Goal: Navigation & Orientation: Find specific page/section

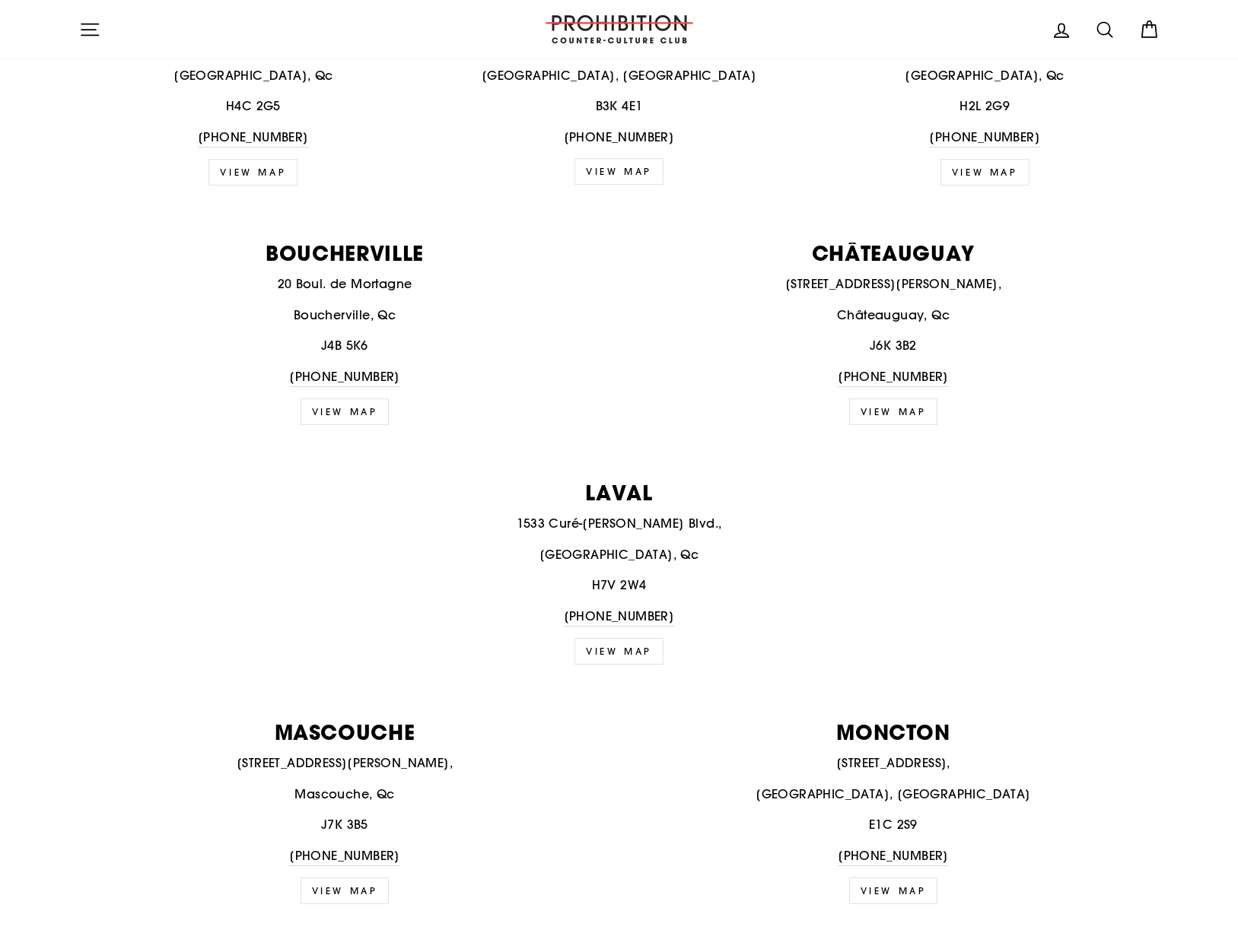
scroll to position [904, 0]
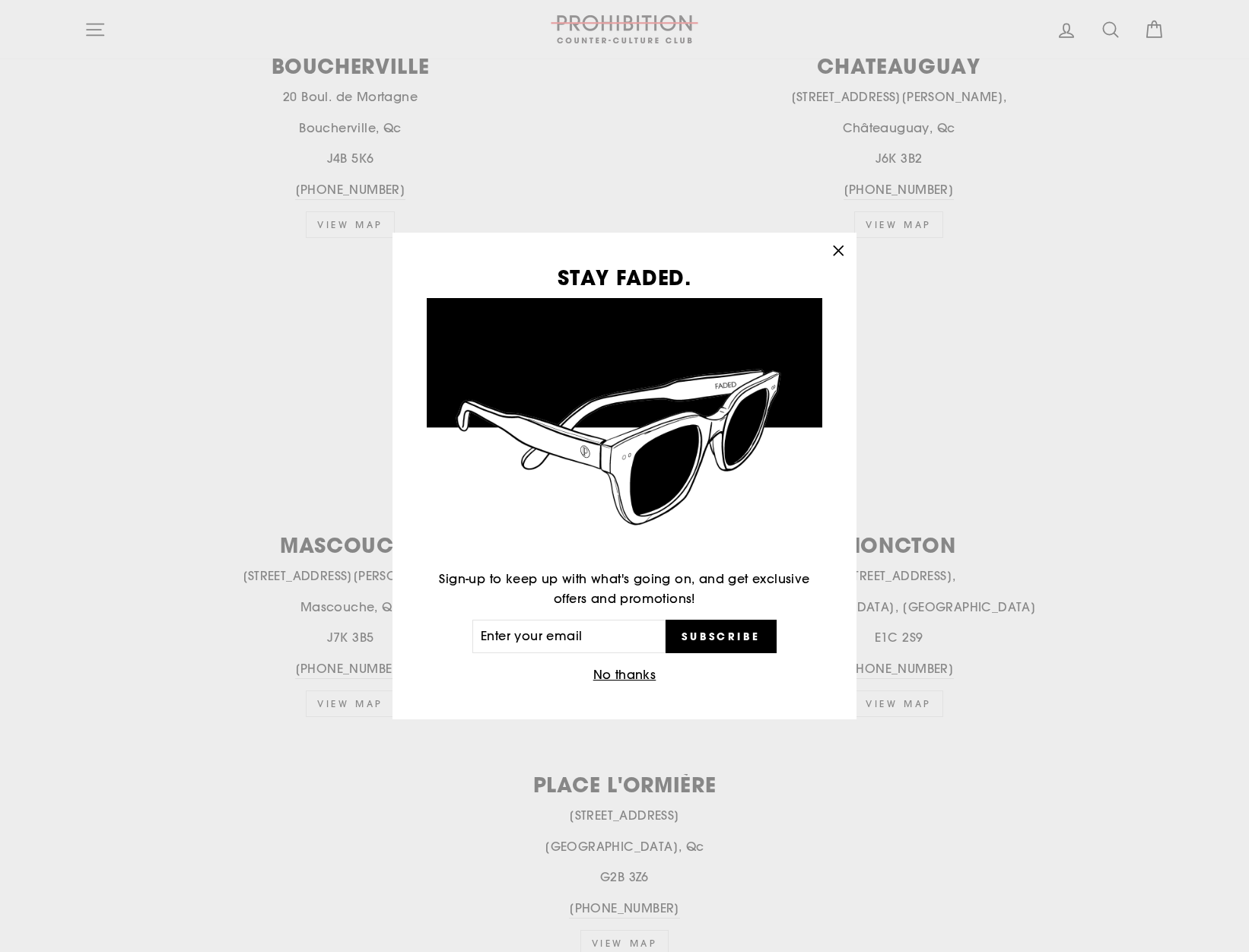
click at [626, 672] on button "No thanks" at bounding box center [625, 675] width 72 height 22
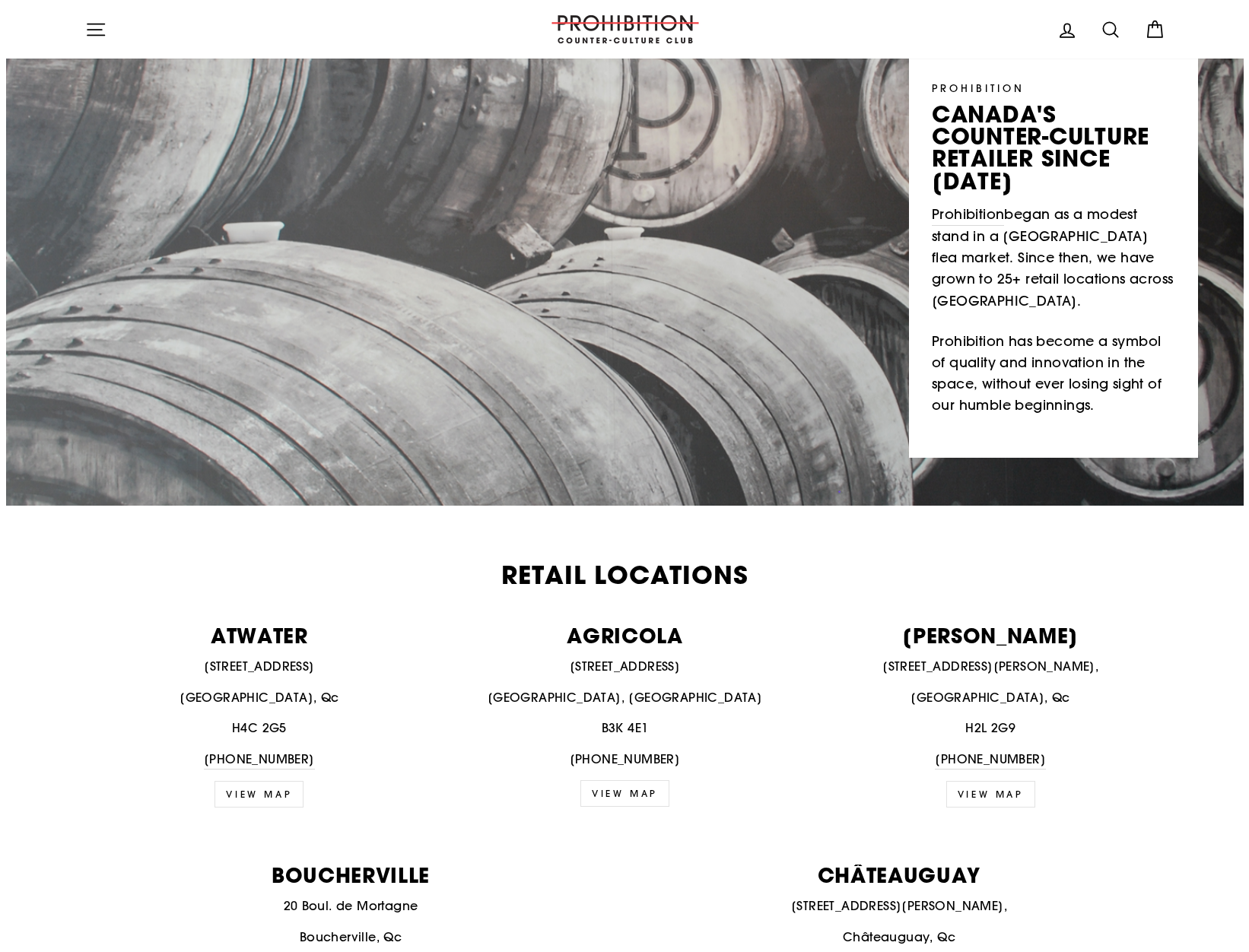
scroll to position [0, 0]
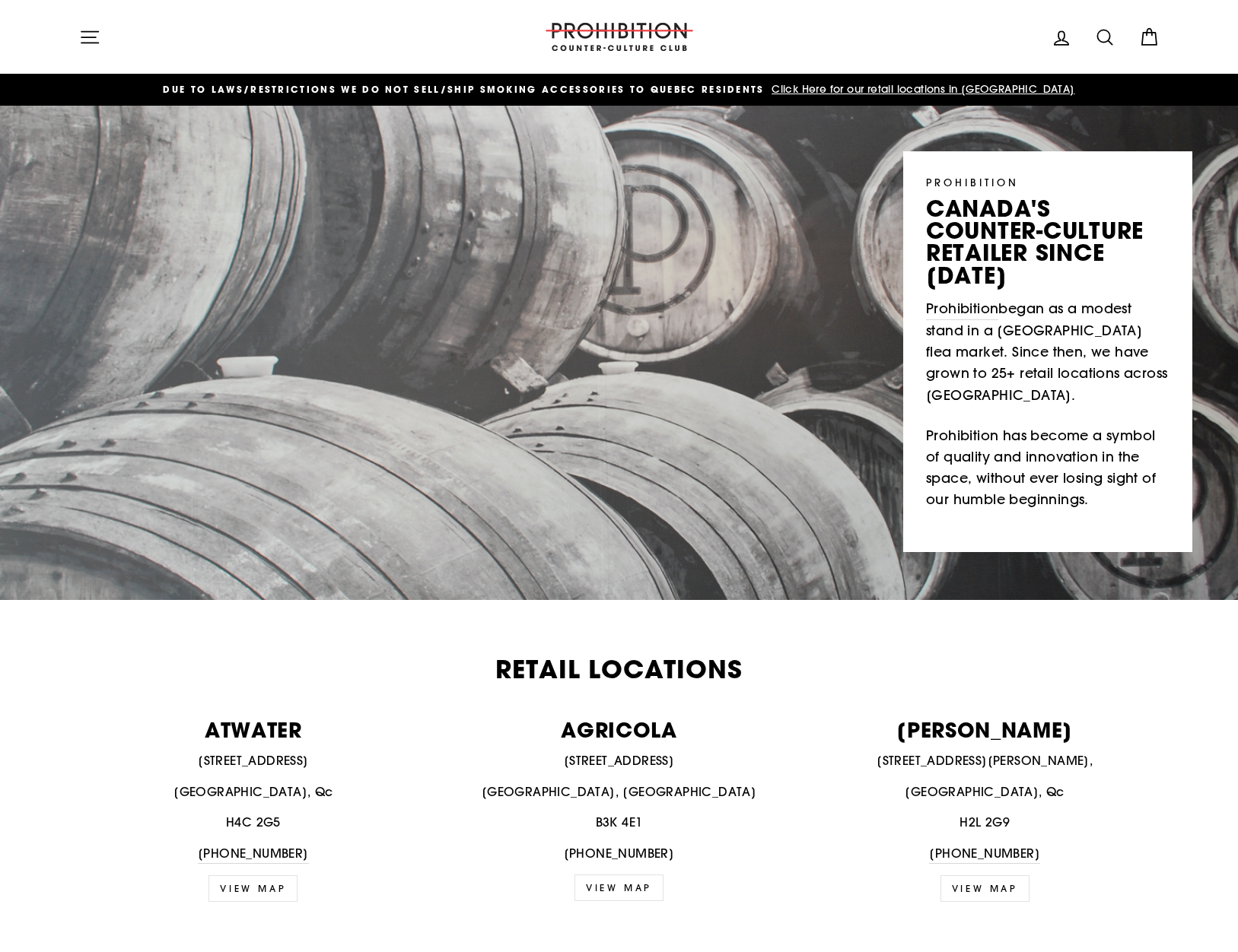
click at [1146, 42] on icon at bounding box center [1149, 37] width 22 height 22
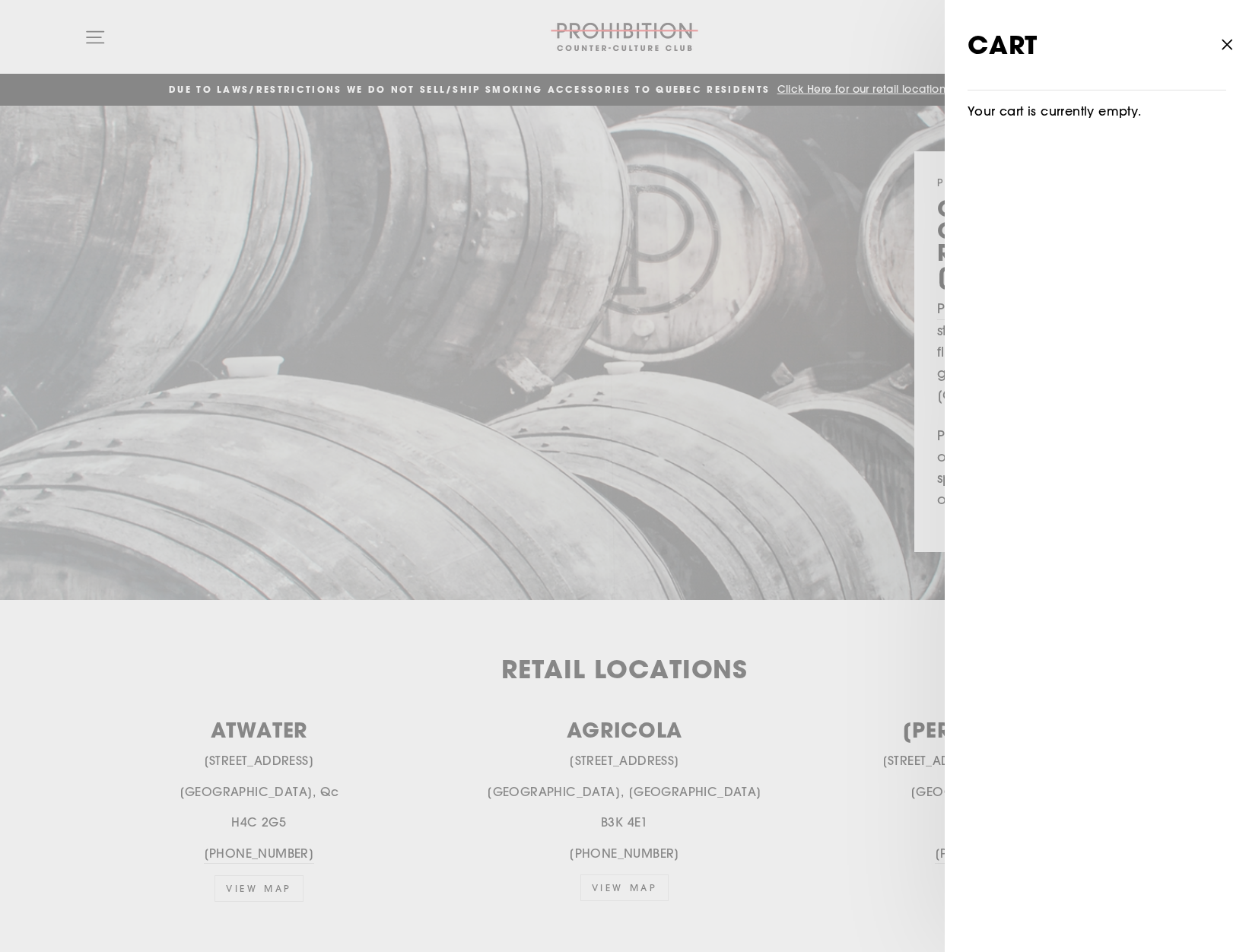
click at [1237, 52] on button "Close cart" at bounding box center [1226, 45] width 44 height 72
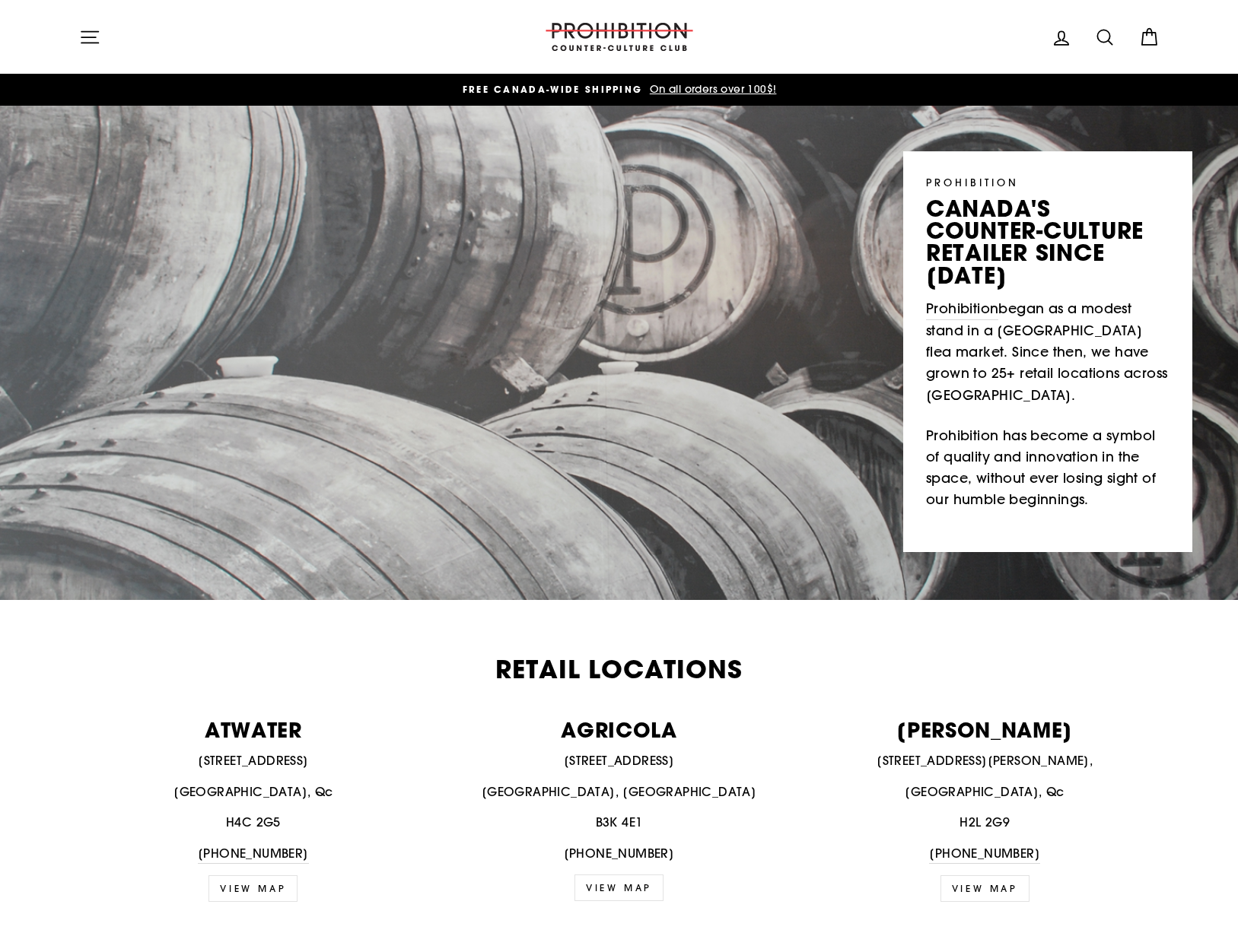
click at [94, 37] on icon "button" at bounding box center [90, 37] width 17 height 11
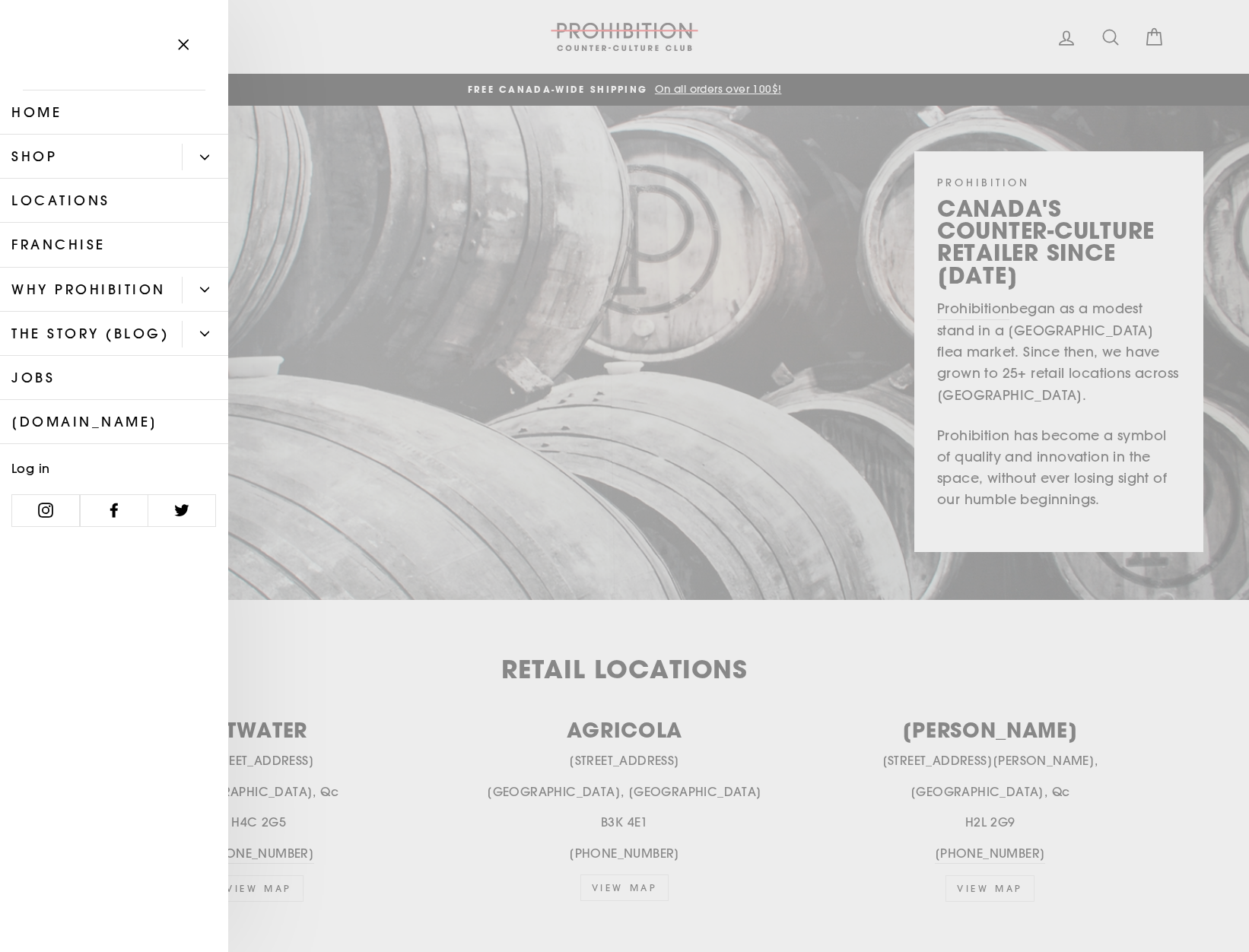
click at [218, 159] on button "Primary" at bounding box center [204, 157] width 46 height 26
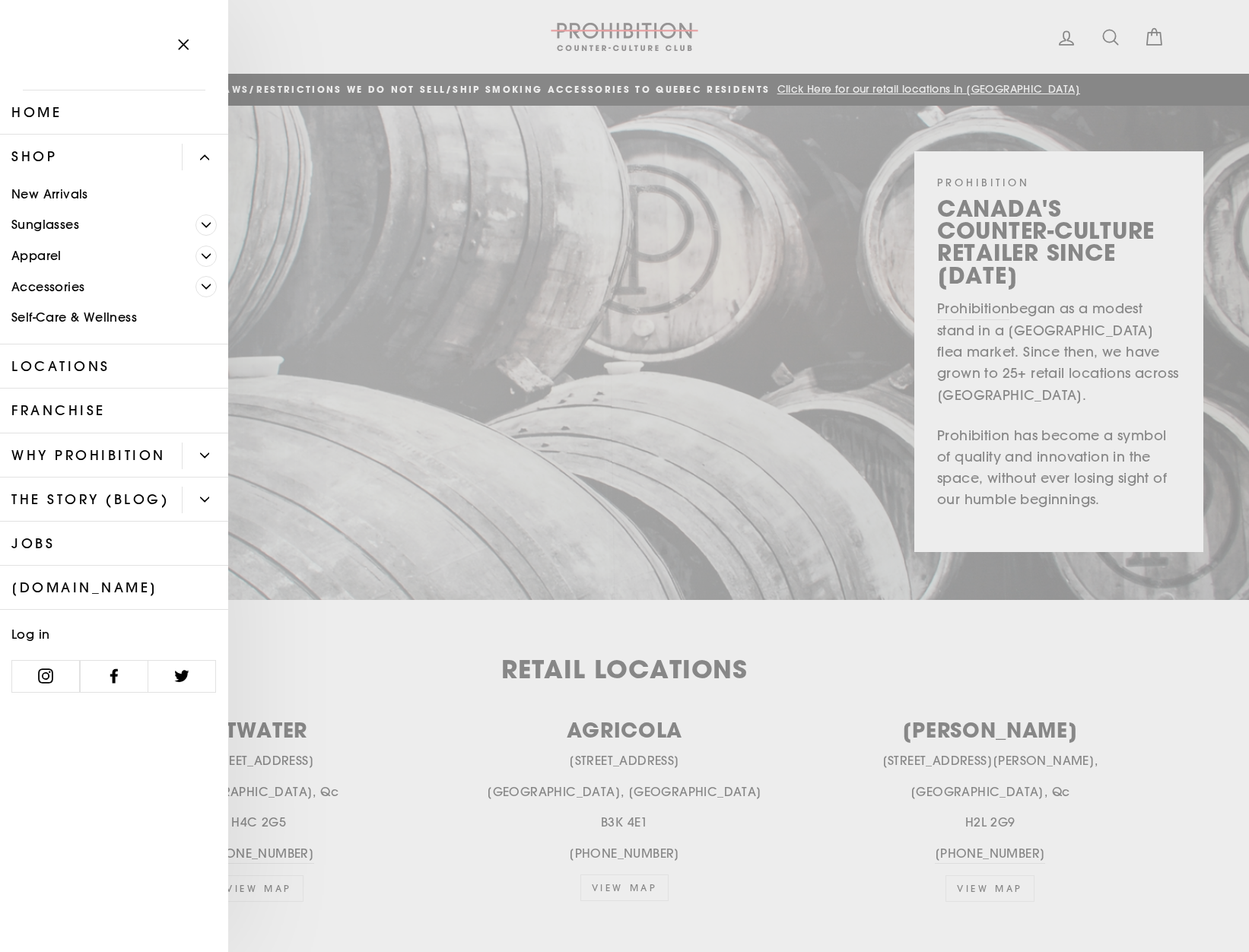
click at [126, 290] on link "Accessories" at bounding box center [98, 287] width 195 height 31
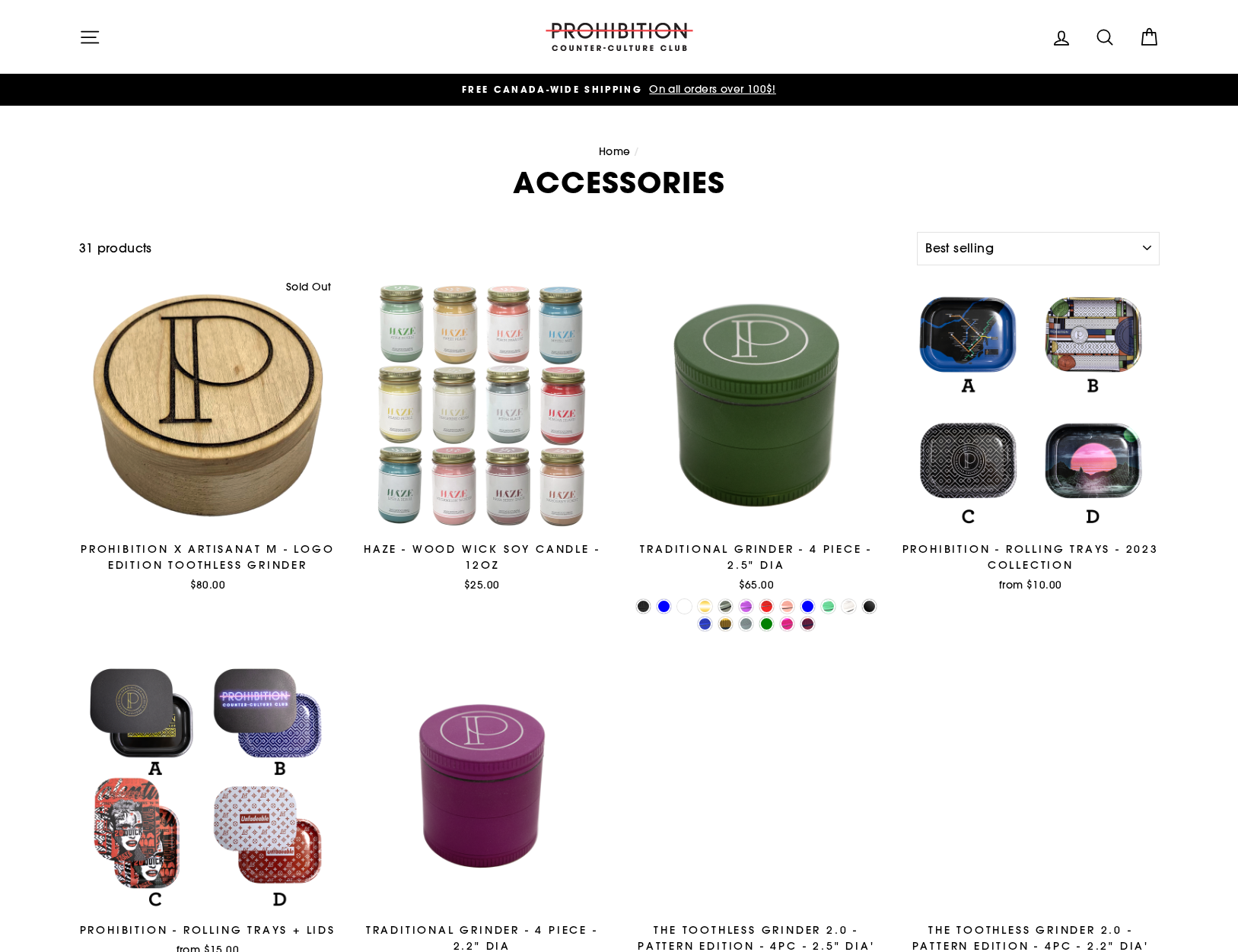
select select "best-selling"
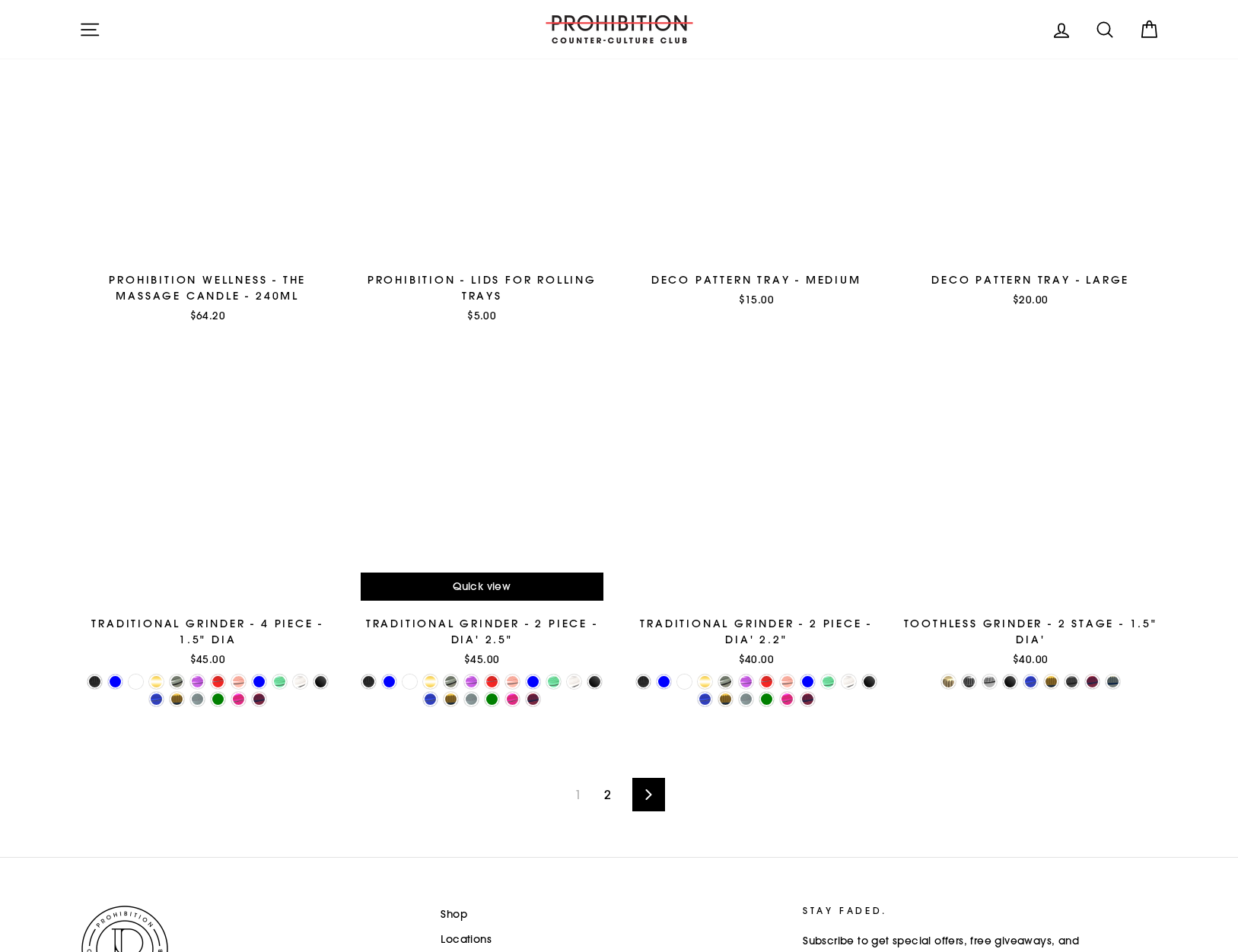
scroll to position [2302, 0]
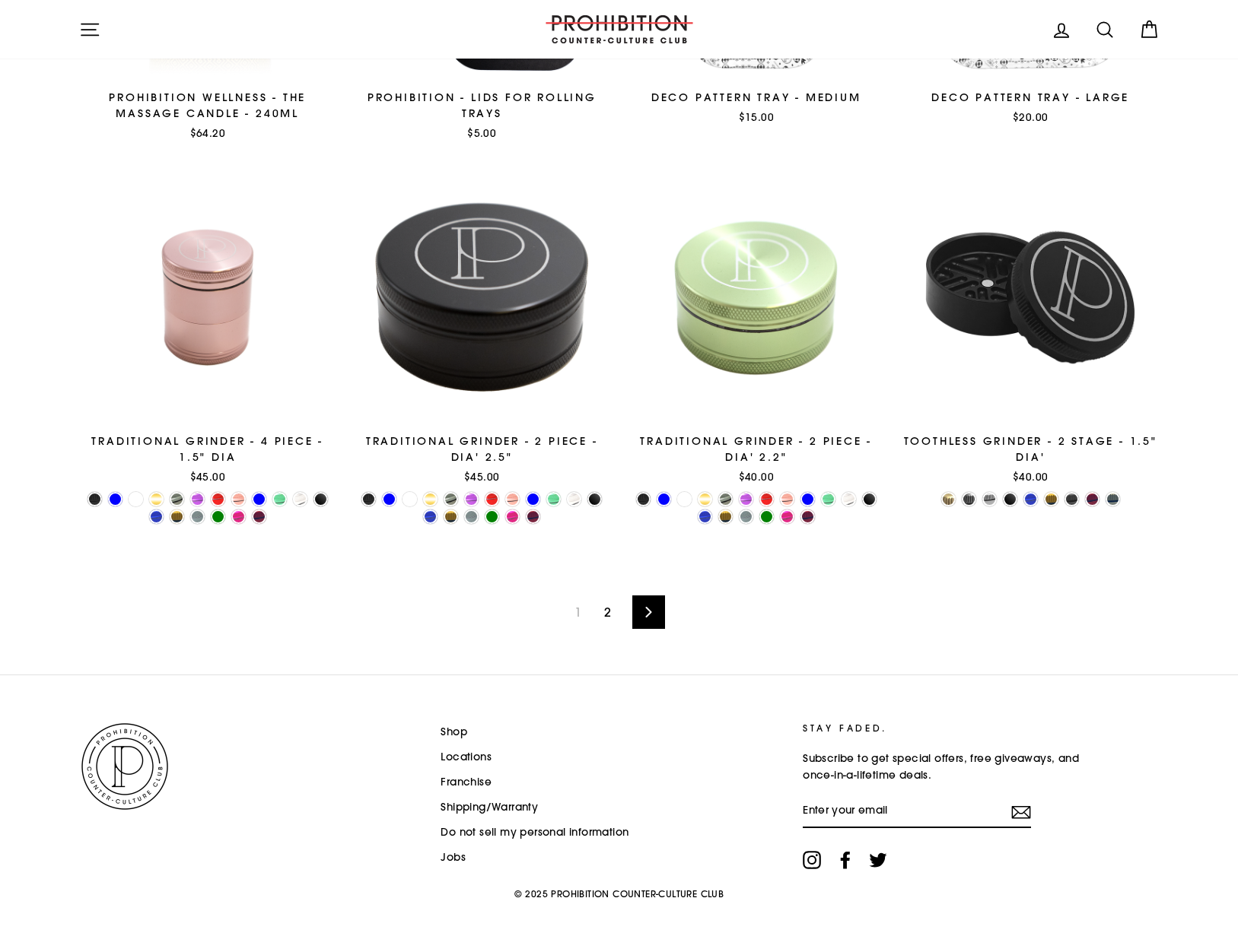
click at [664, 616] on link "Next" at bounding box center [649, 613] width 33 height 34
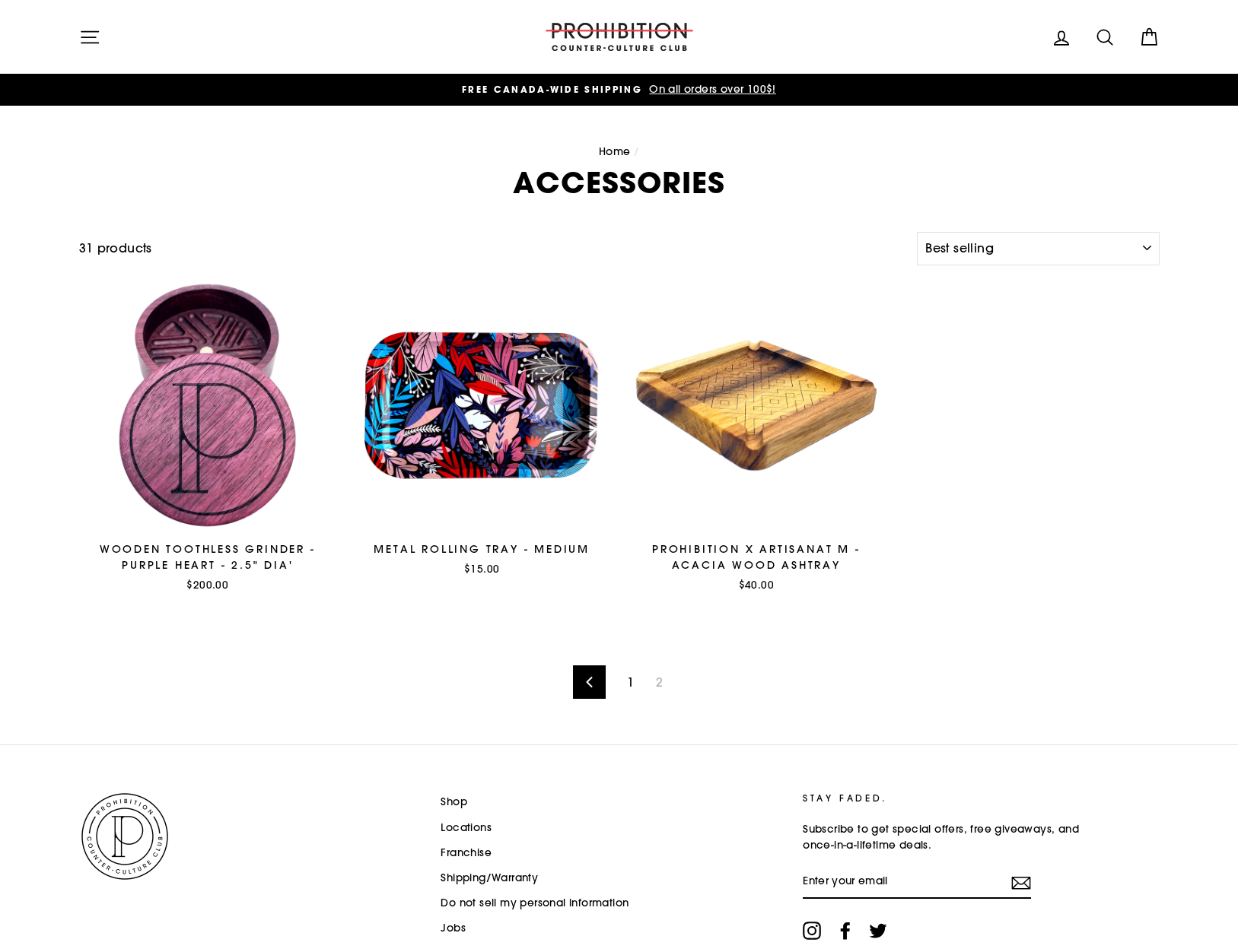
select select "best-selling"
